Goal: Use online tool/utility: Utilize a website feature to perform a specific function

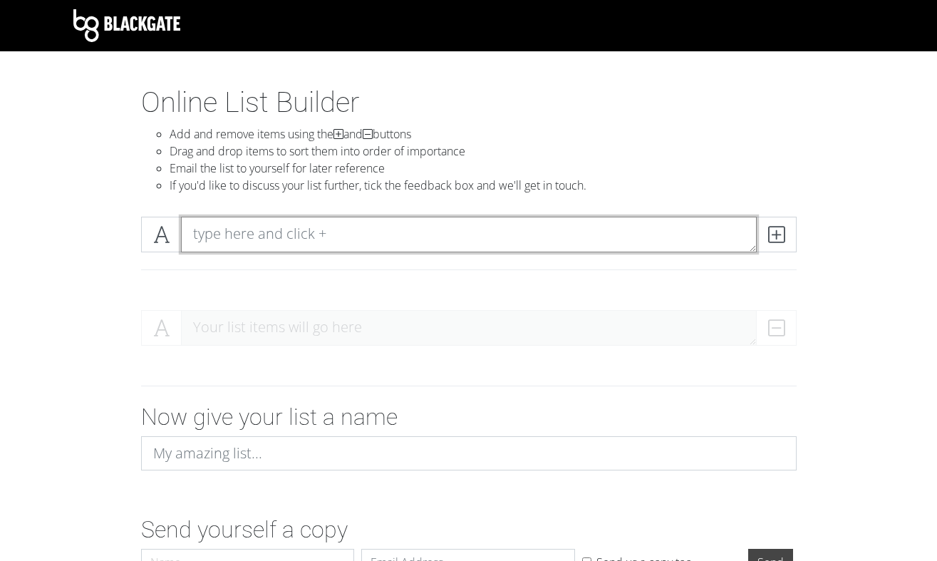
click at [245, 225] on textarea at bounding box center [469, 235] width 576 height 36
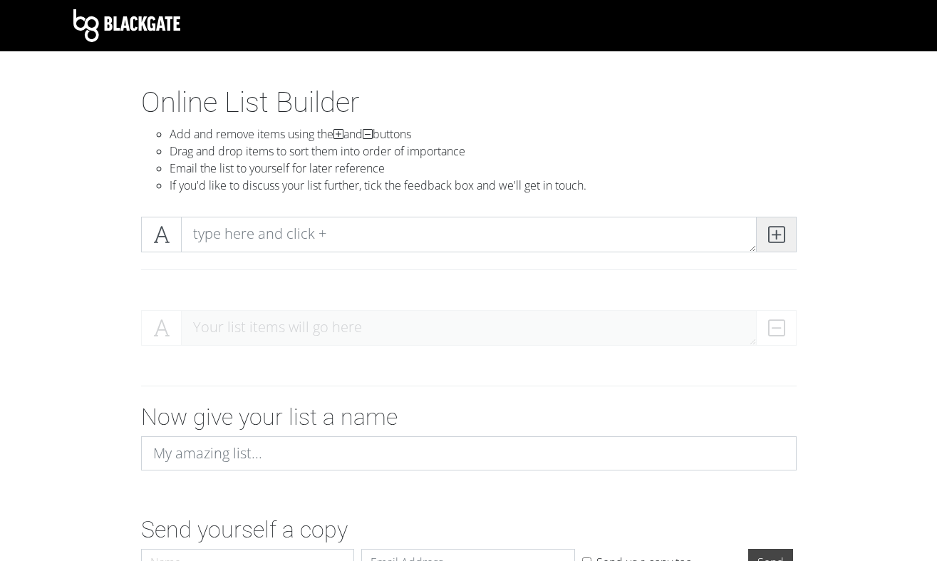
click at [776, 237] on icon at bounding box center [776, 234] width 16 height 14
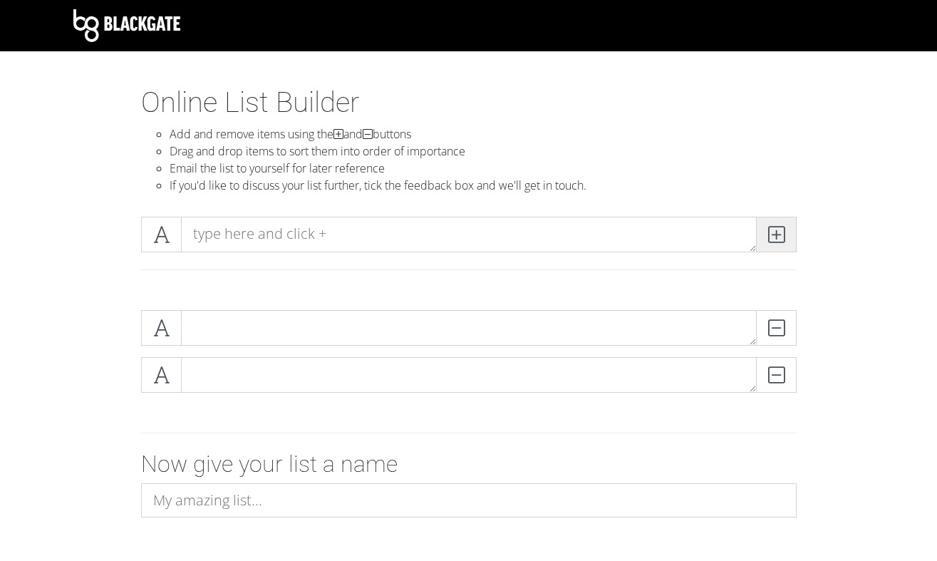
click at [776, 237] on icon at bounding box center [776, 234] width 16 height 14
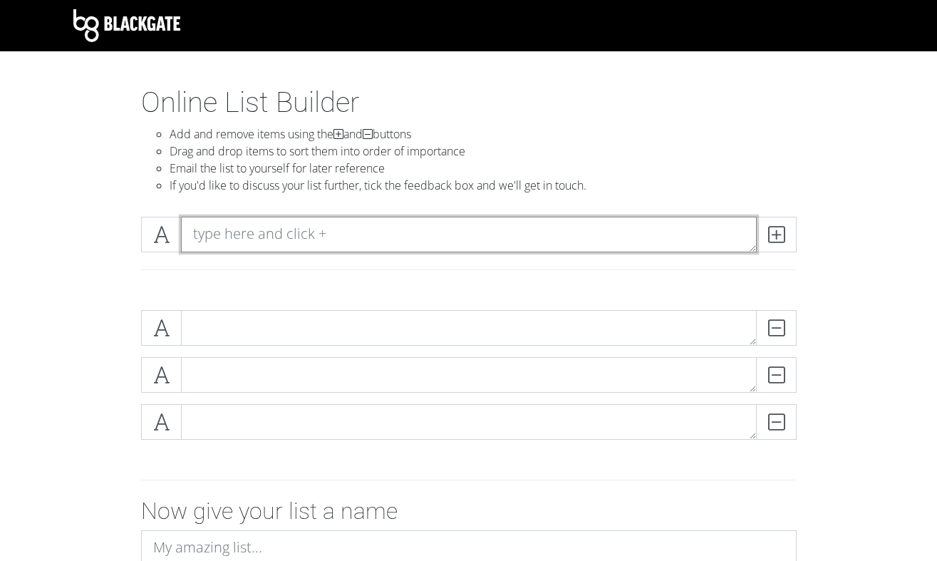
click at [251, 238] on textarea at bounding box center [469, 235] width 576 height 36
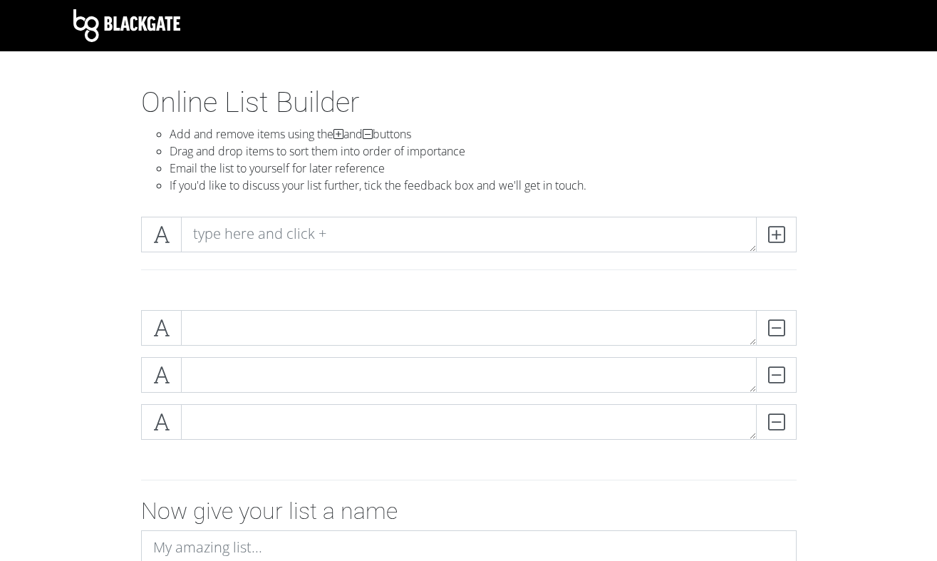
drag, startPoint x: 155, startPoint y: 237, endPoint x: 160, endPoint y: 197, distance: 39.4
click at [160, 197] on section "Online List Builder Add and remove items using the and buttons Drag and drop it…" at bounding box center [468, 410] width 937 height 648
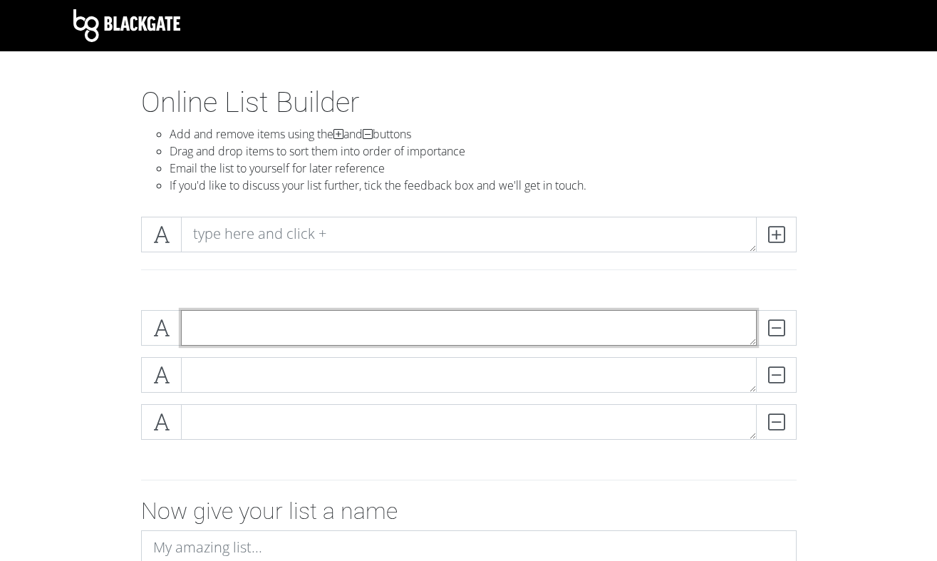
click at [251, 335] on textarea at bounding box center [469, 328] width 576 height 36
type textarea "NUEVAYoL"
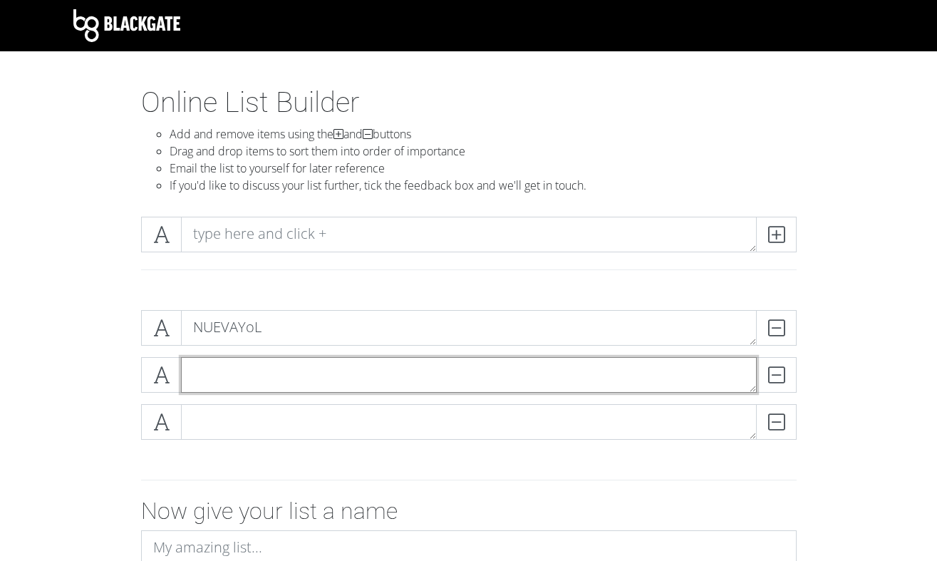
click at [330, 367] on textarea at bounding box center [469, 375] width 576 height 36
type textarea "VOY A LLeVARTE PA PR"
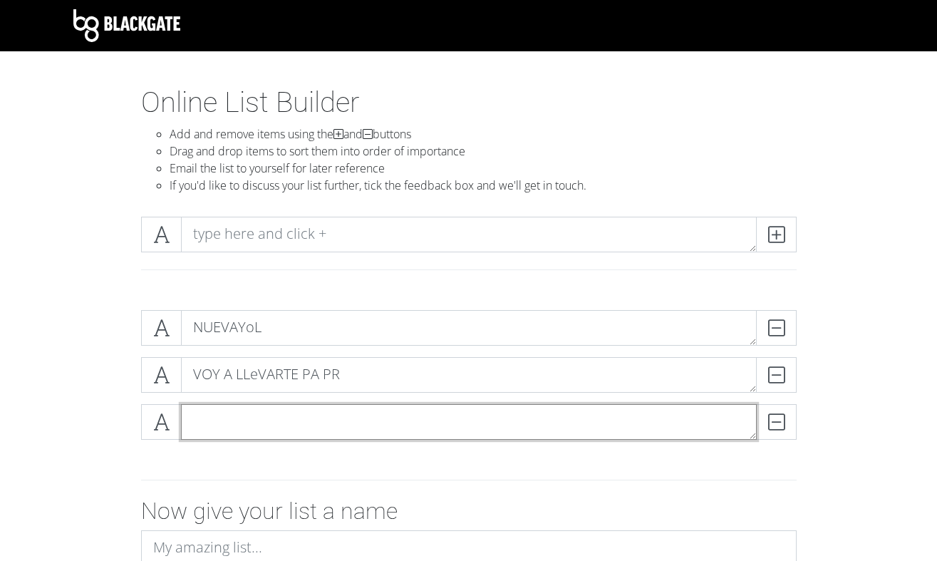
click at [351, 423] on textarea at bounding box center [469, 422] width 576 height 36
